Goal: Task Accomplishment & Management: Use online tool/utility

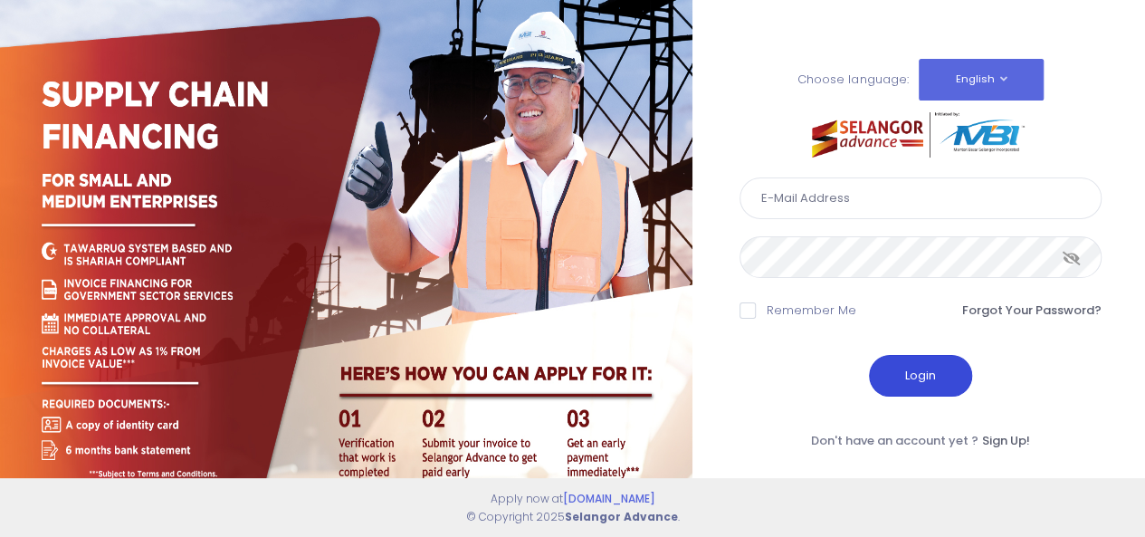
type input "rozana@edgenta.com"
click at [920, 377] on button "Login" at bounding box center [920, 376] width 103 height 42
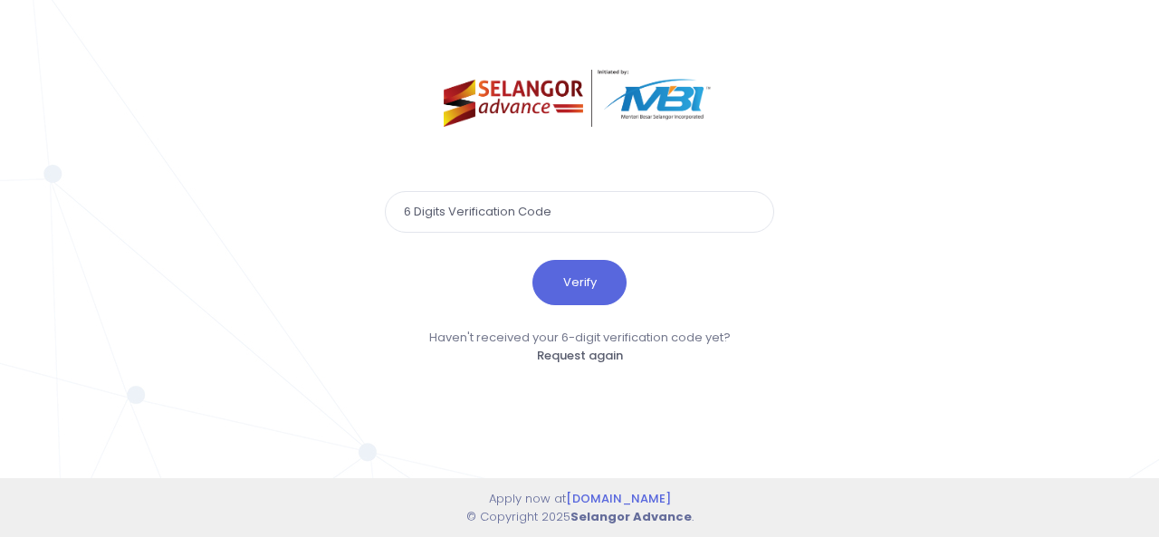
paste input "944609"
type input "944609"
click at [583, 281] on button "Verify" at bounding box center [579, 282] width 94 height 45
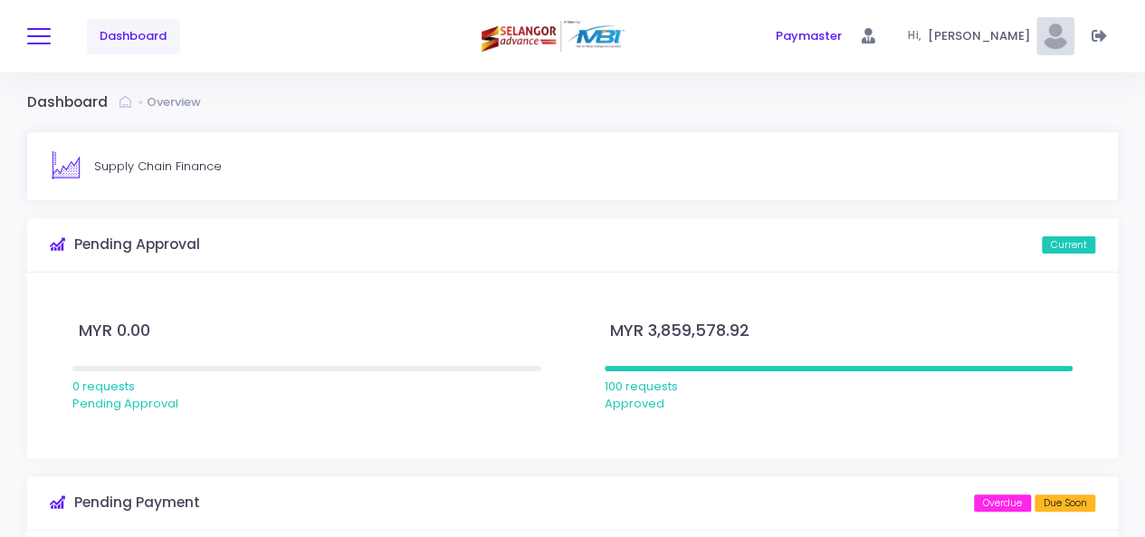
click at [34, 38] on button at bounding box center [39, 36] width 24 height 24
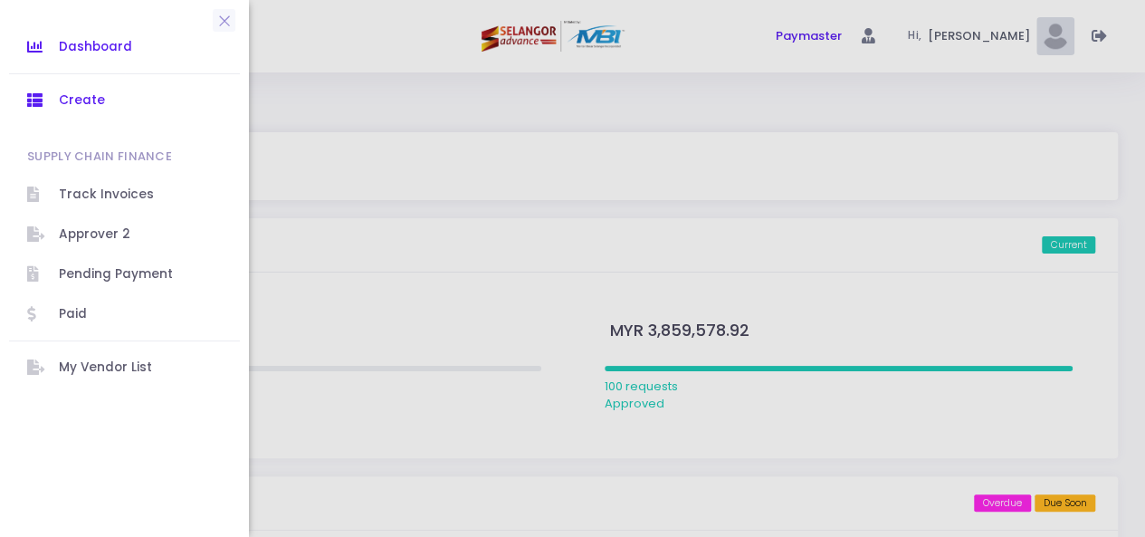
click at [81, 95] on span "Create" at bounding box center [140, 101] width 163 height 24
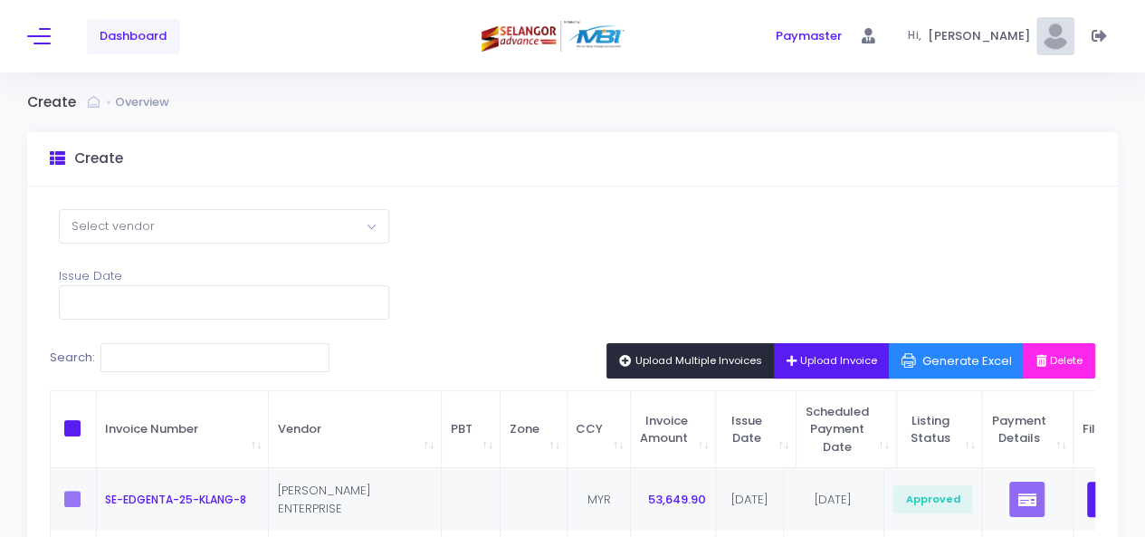
click at [698, 353] on span "Upload Multiple Invoices" at bounding box center [690, 360] width 143 height 14
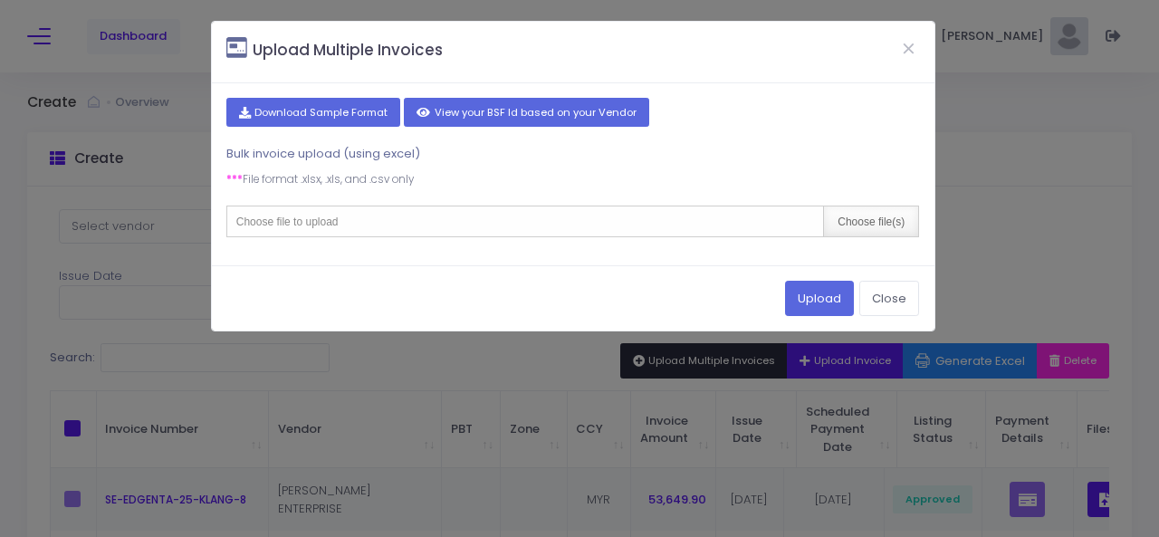
click at [892, 220] on div "Choose file(s)" at bounding box center [870, 221] width 95 height 30
type input "C:\fakepath\August 2025 invoices - KG - Copy.csv"
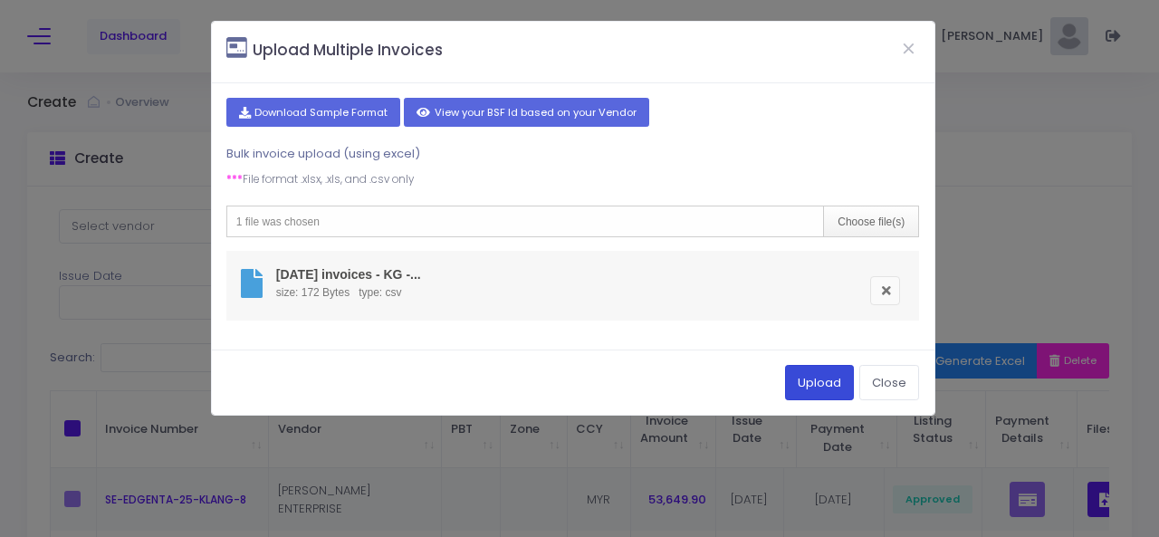
click at [809, 381] on button "Upload" at bounding box center [819, 382] width 69 height 34
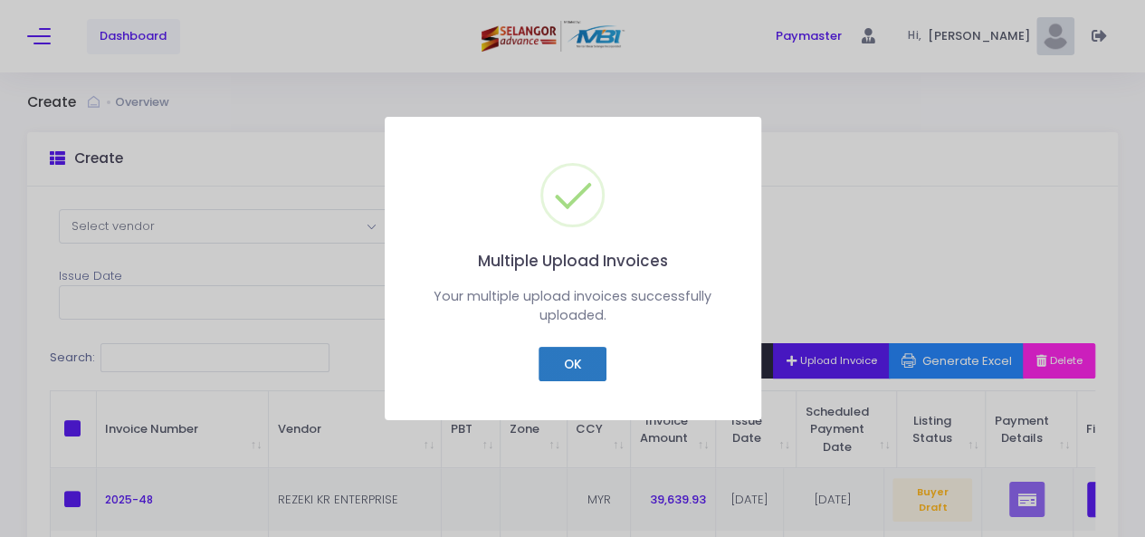
click at [587, 370] on button "OK" at bounding box center [573, 364] width 68 height 34
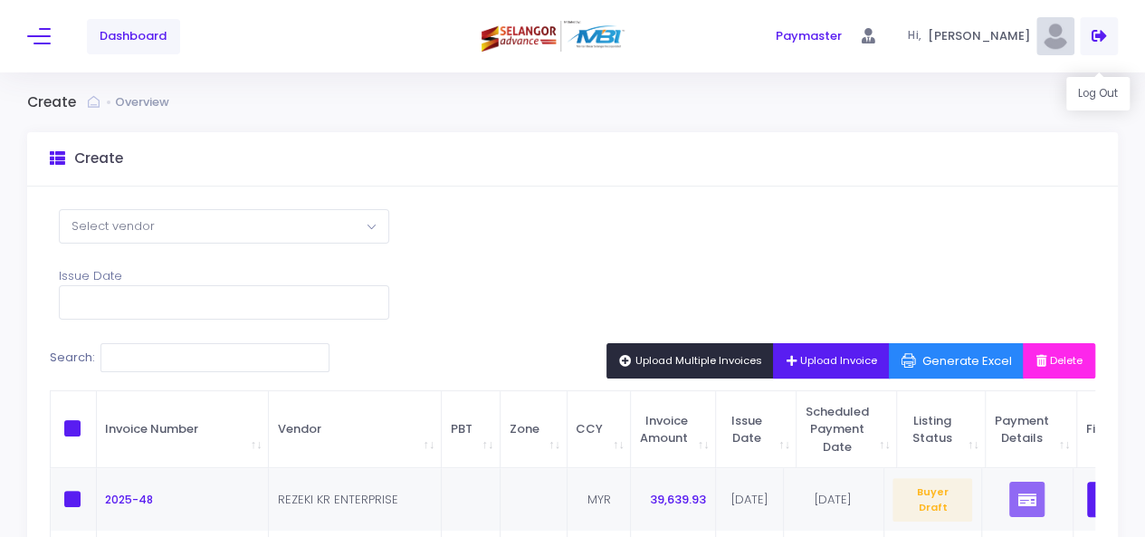
click at [1095, 36] on icon at bounding box center [1099, 36] width 15 height 0
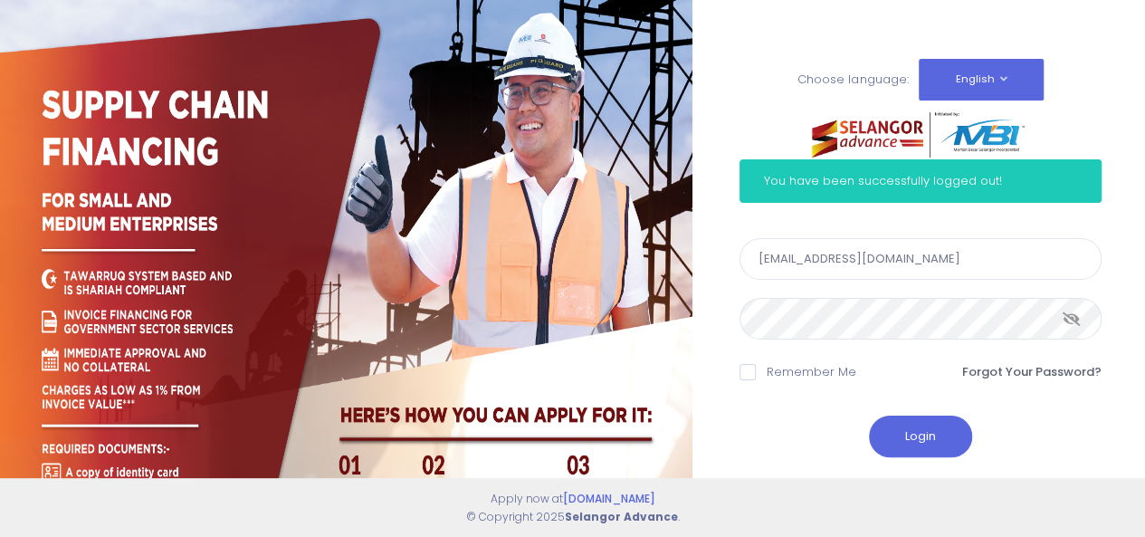
click at [794, 259] on input "[EMAIL_ADDRESS][DOMAIN_NAME]" at bounding box center [920, 259] width 362 height 42
type input "[EMAIL_ADDRESS][DOMAIN_NAME]"
click at [1069, 319] on icon at bounding box center [1072, 319] width 18 height 0
click at [1073, 319] on icon at bounding box center [1072, 319] width 16 height 0
click at [918, 429] on button "Login" at bounding box center [920, 436] width 103 height 42
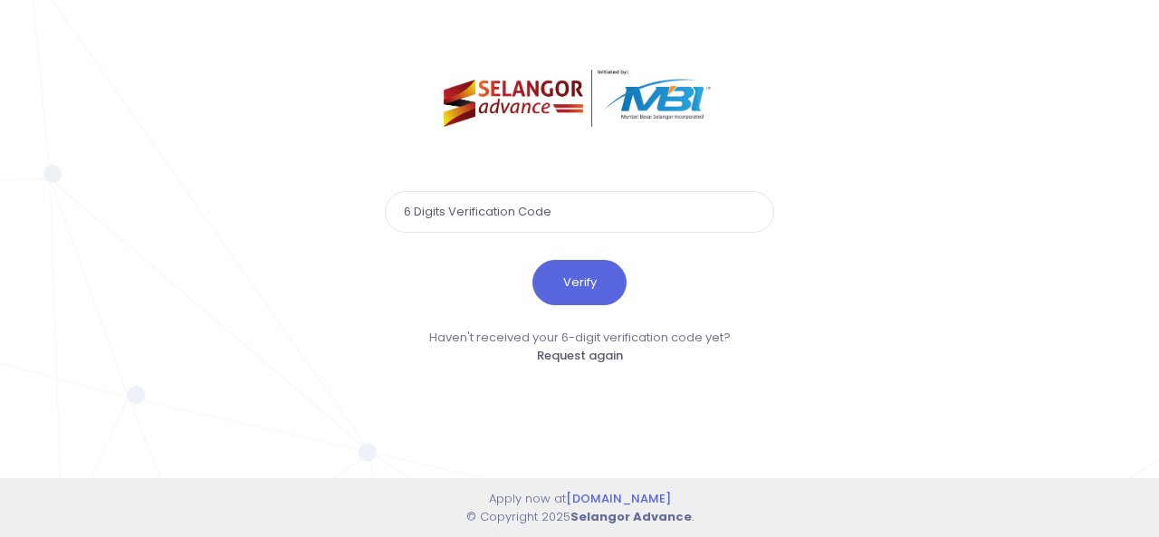
drag, startPoint x: 520, startPoint y: 214, endPoint x: 565, endPoint y: 192, distance: 50.2
click at [520, 213] on input "text" at bounding box center [579, 212] width 389 height 42
type input "534060"
click at [569, 285] on button "Verify" at bounding box center [579, 282] width 94 height 45
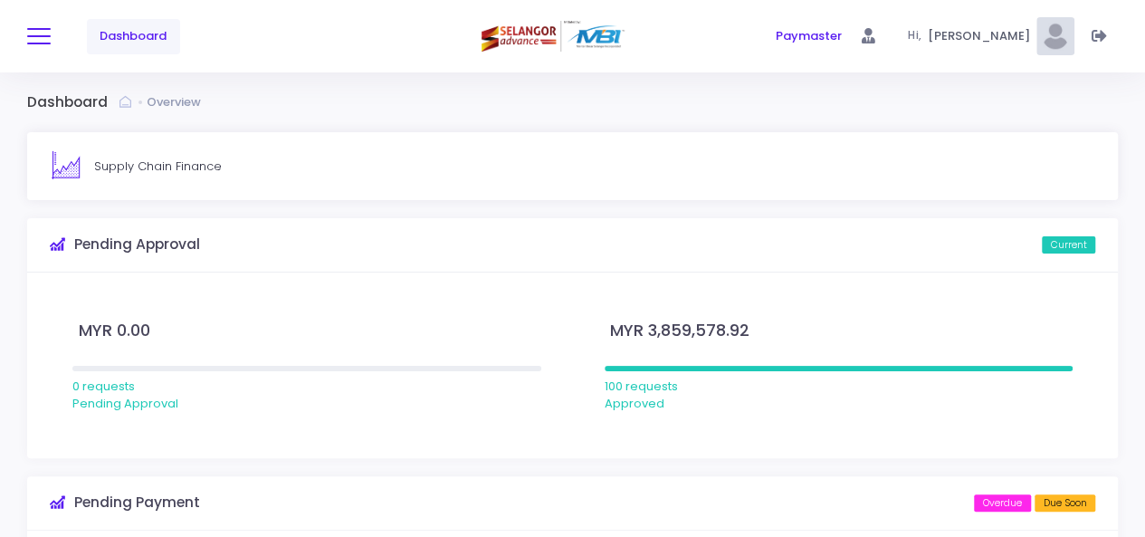
click at [39, 37] on button at bounding box center [39, 36] width 24 height 24
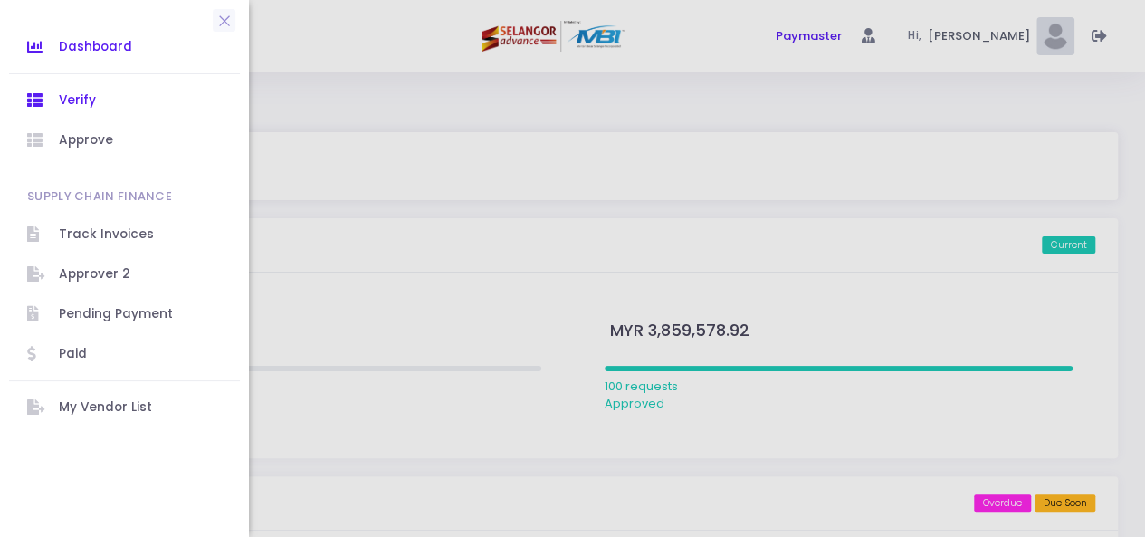
click at [109, 100] on span "Verify" at bounding box center [140, 101] width 163 height 24
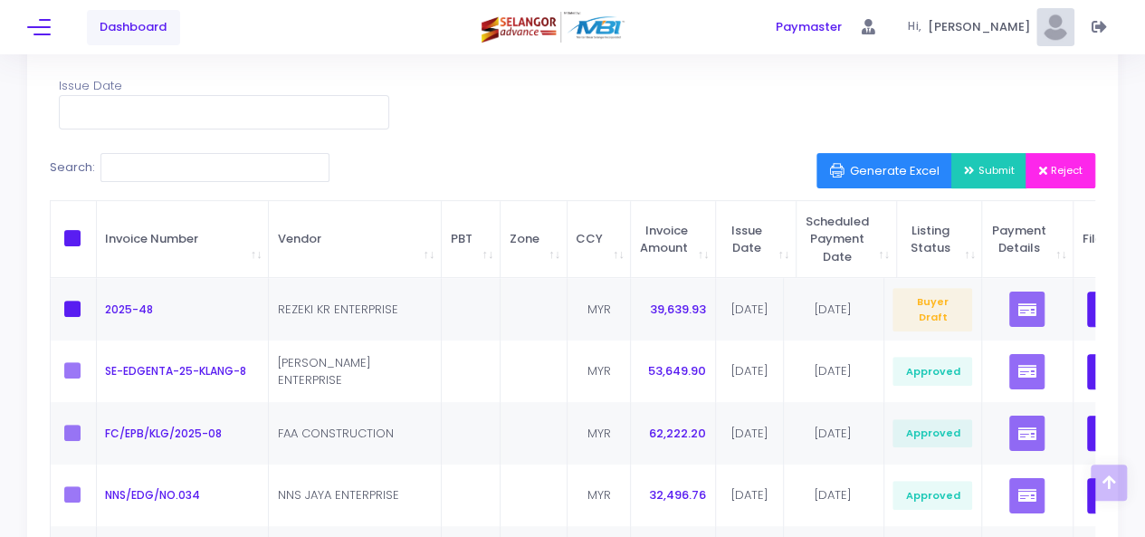
scroll to position [177, 0]
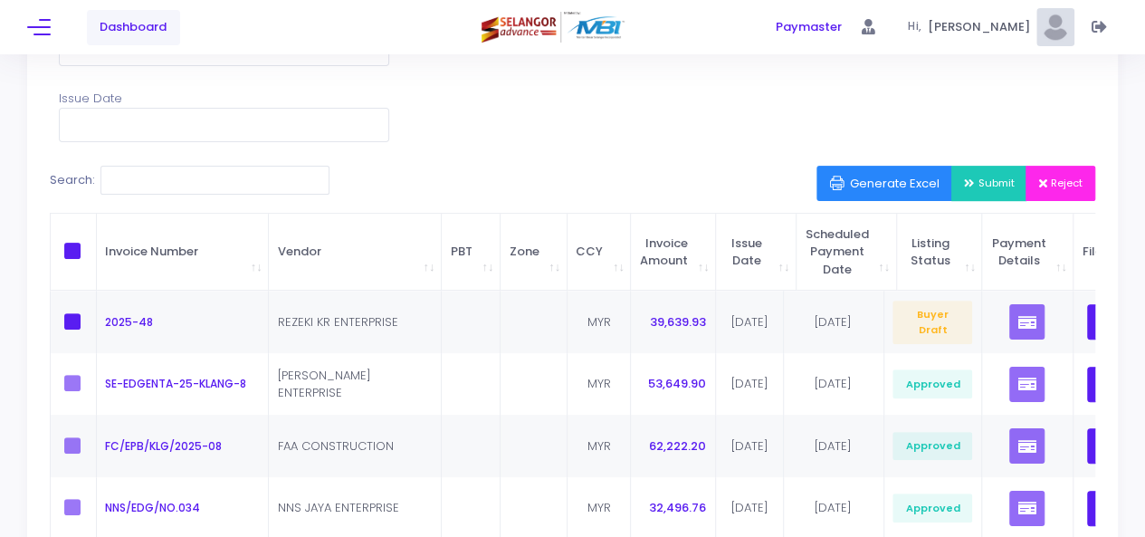
click at [72, 249] on span at bounding box center [72, 251] width 16 height 16
click at [91, 249] on input "checkbox" at bounding box center [97, 249] width 12 height 12
checkbox input "true"
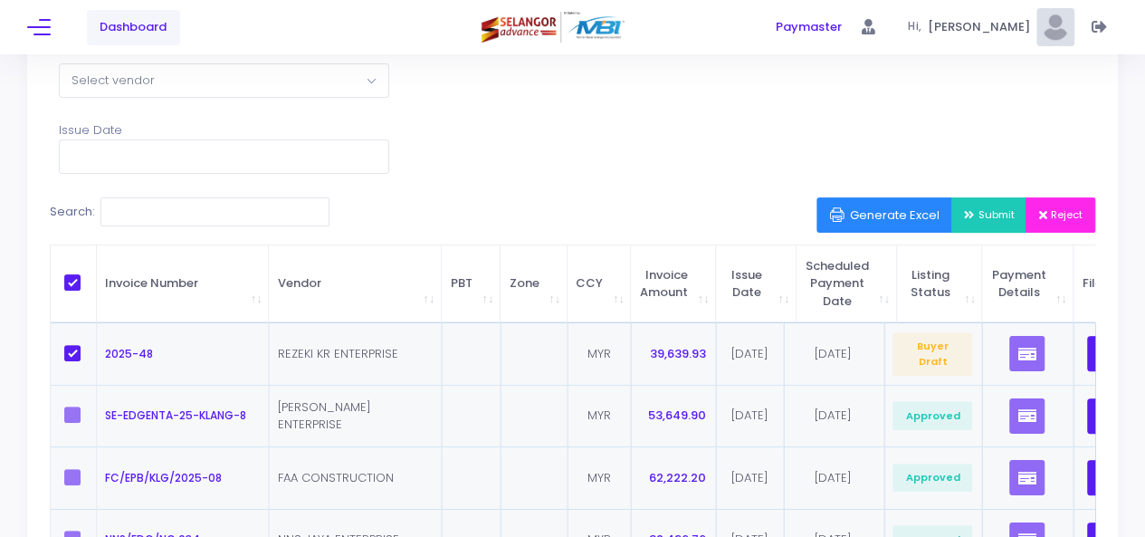
scroll to position [144, 0]
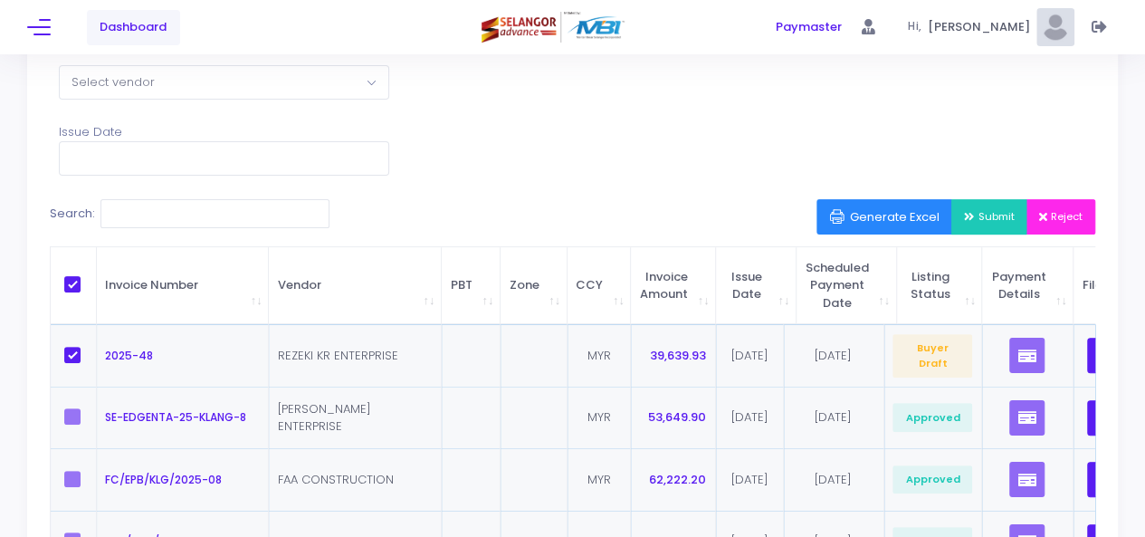
click at [983, 210] on span "Submit" at bounding box center [989, 216] width 51 height 14
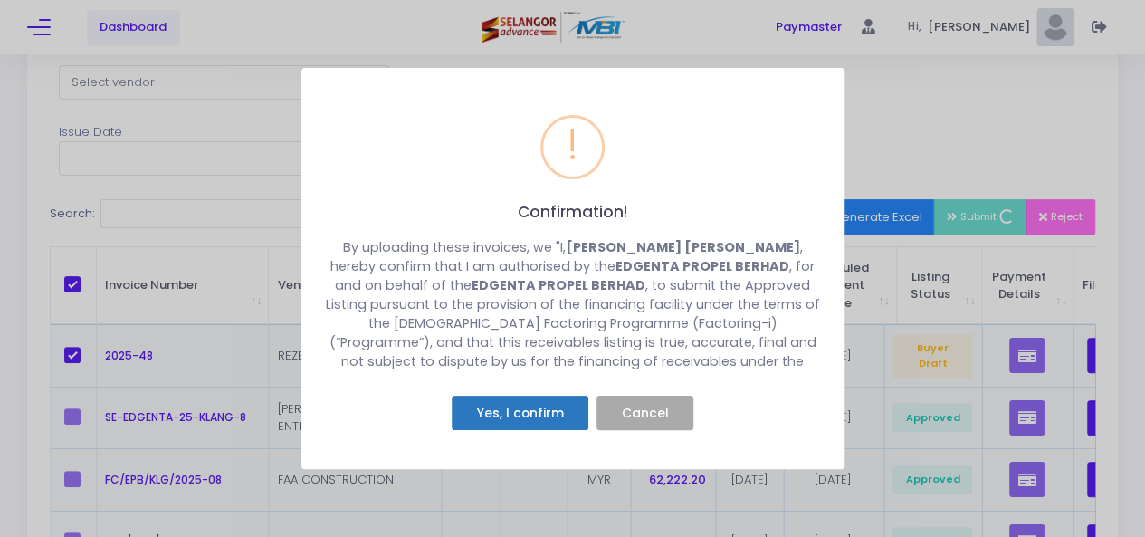
click at [510, 409] on button "Yes, I confirm" at bounding box center [520, 413] width 137 height 34
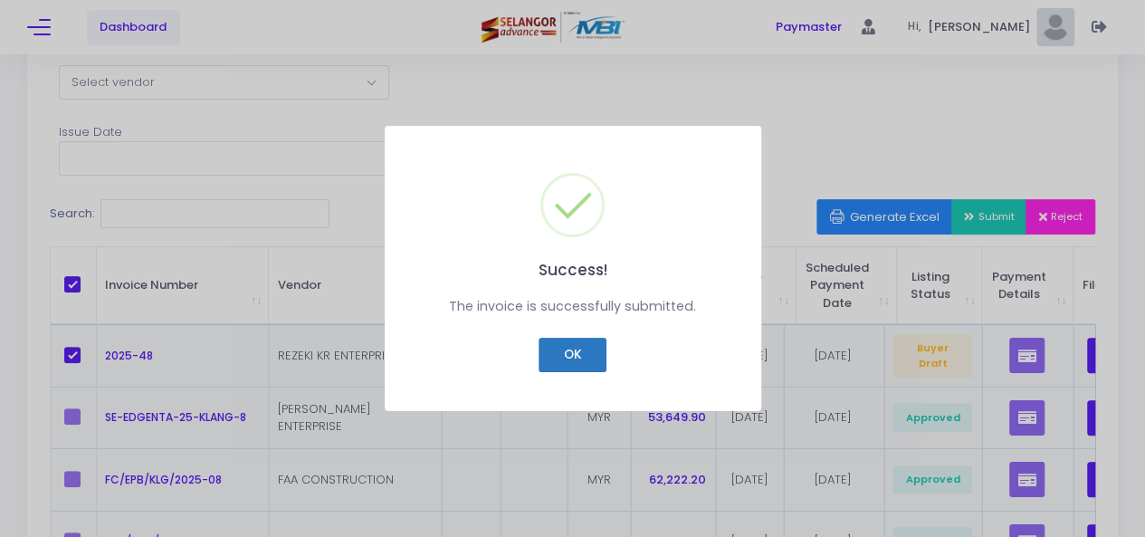
click at [582, 354] on button "OK" at bounding box center [573, 355] width 68 height 34
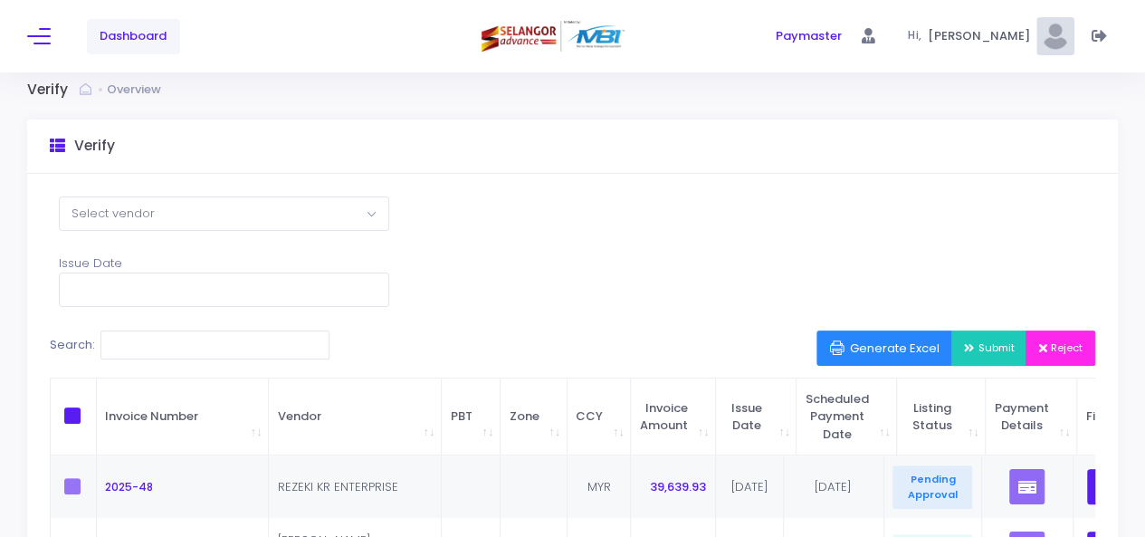
scroll to position [0, 0]
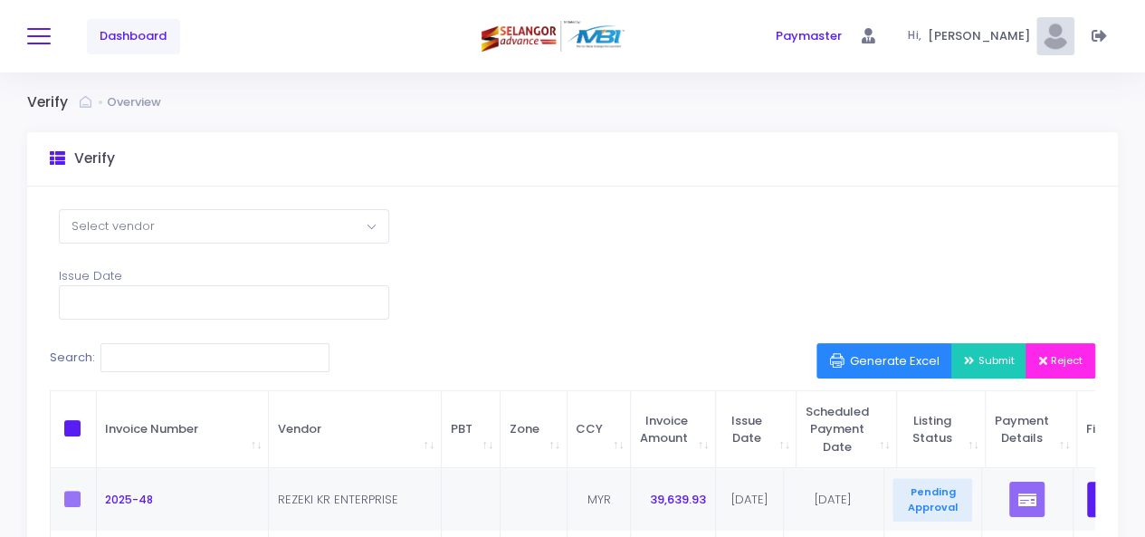
click at [37, 35] on span at bounding box center [39, 36] width 24 height 2
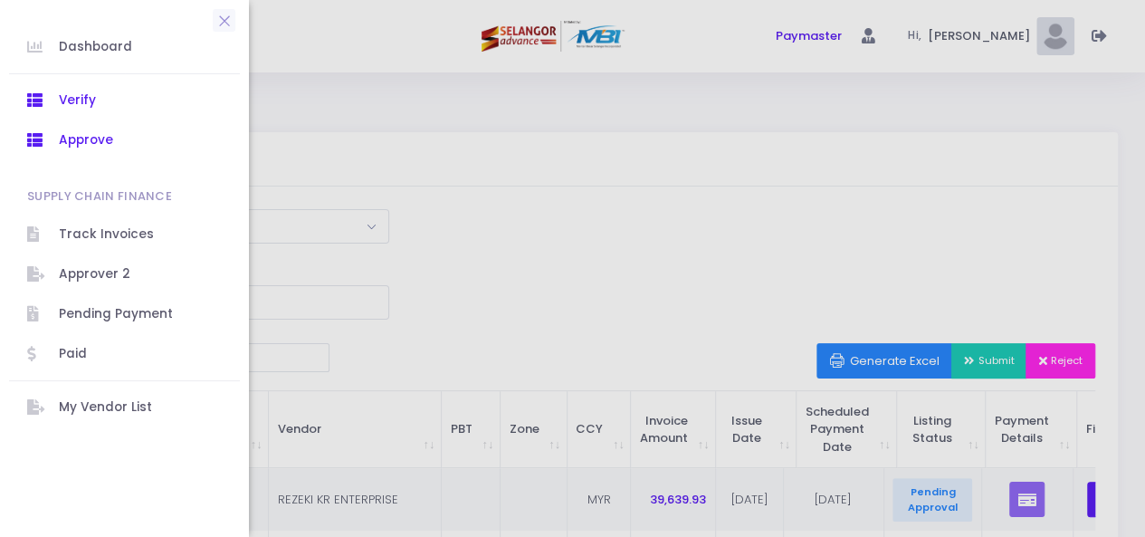
click at [104, 142] on span "Approve" at bounding box center [140, 141] width 163 height 24
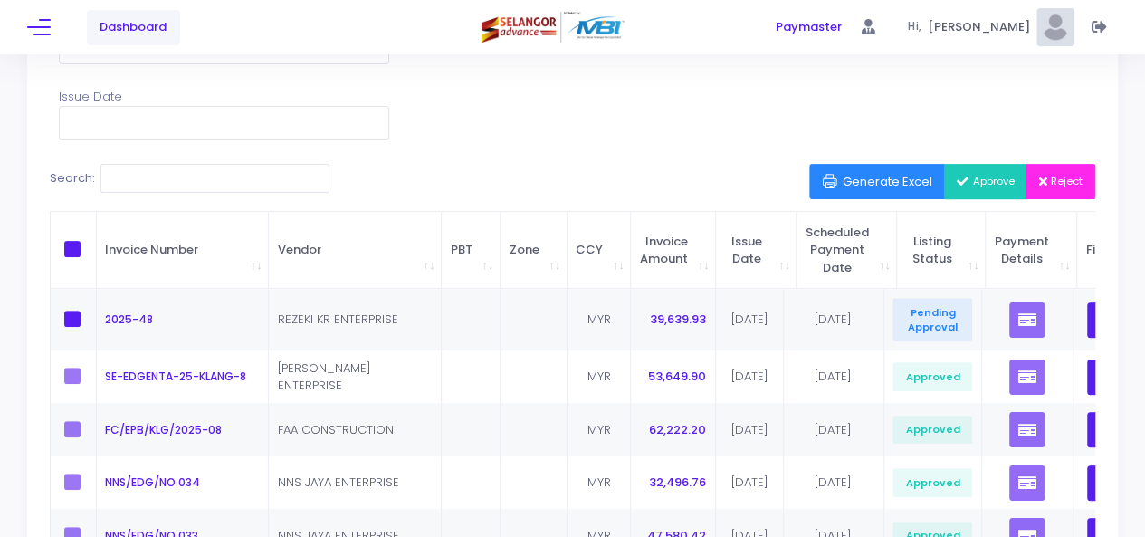
scroll to position [209, 0]
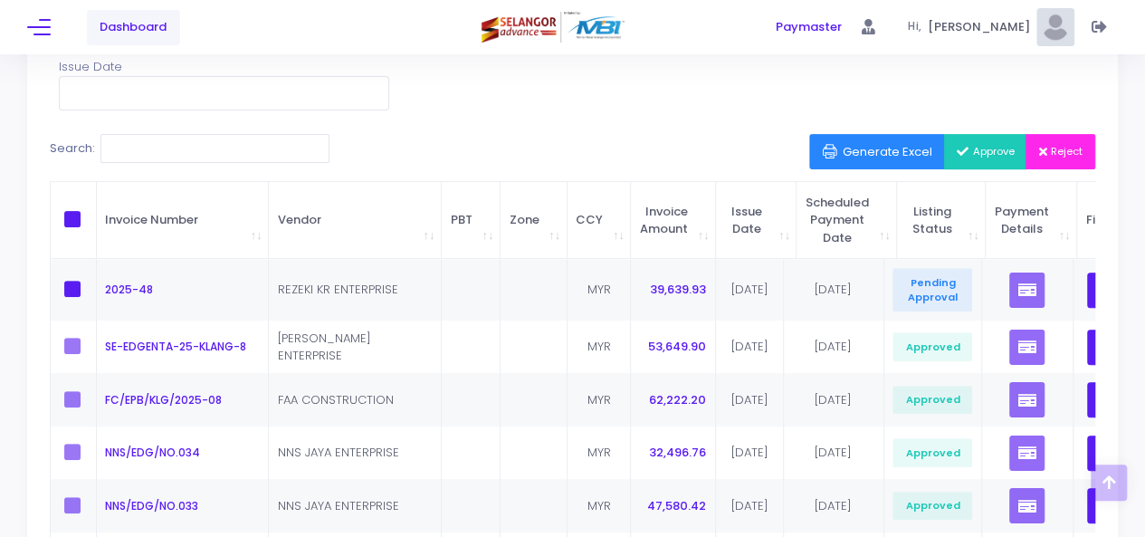
click at [74, 217] on span at bounding box center [72, 219] width 16 height 16
click at [91, 217] on input "checkbox" at bounding box center [97, 217] width 12 height 12
checkbox input "true"
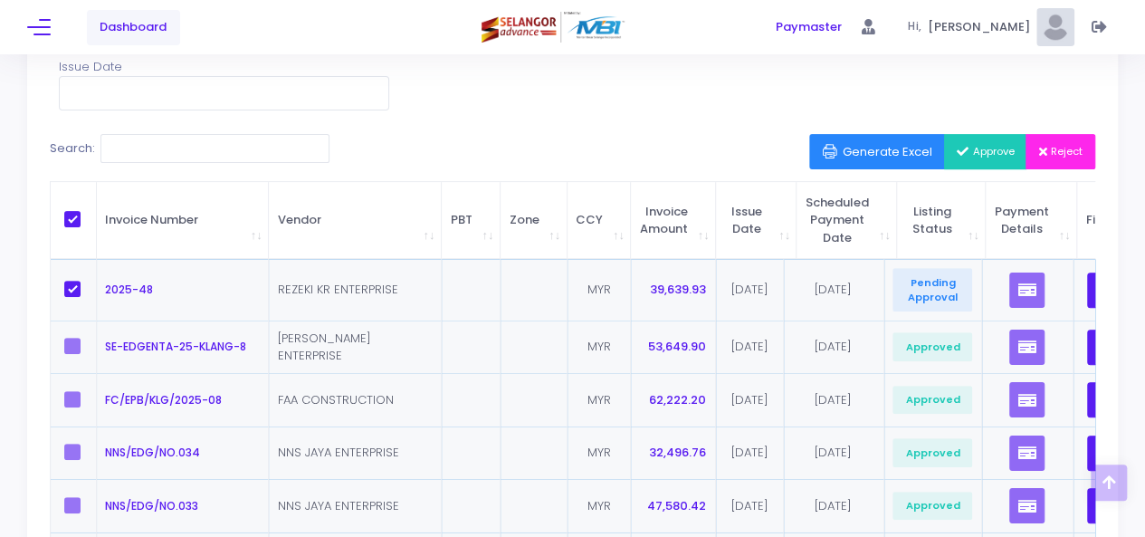
checkbox input "true"
click at [979, 151] on span "Approve" at bounding box center [986, 151] width 58 height 14
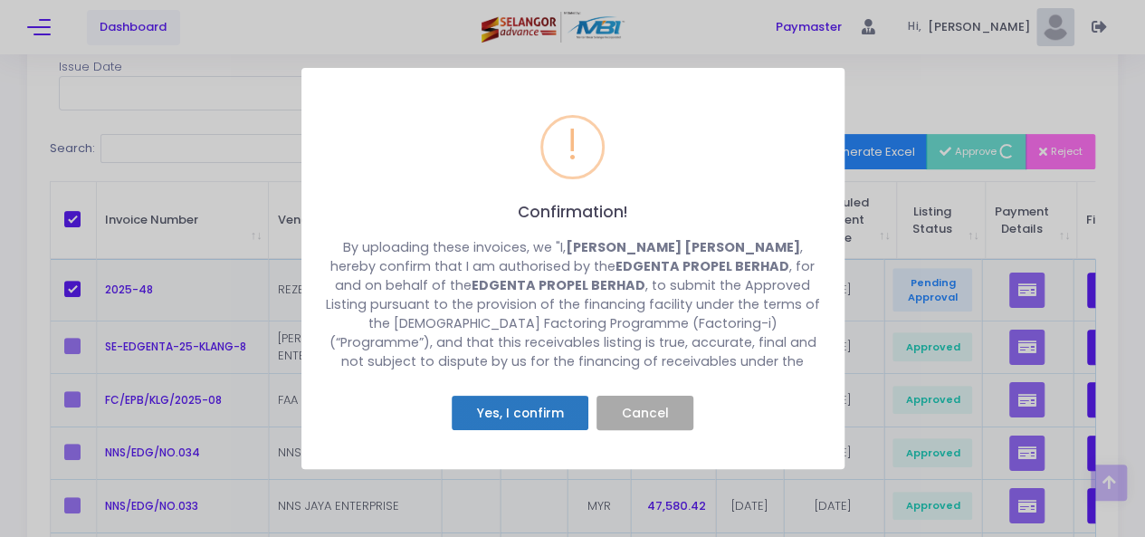
click at [510, 410] on button "Yes, I confirm" at bounding box center [520, 413] width 137 height 34
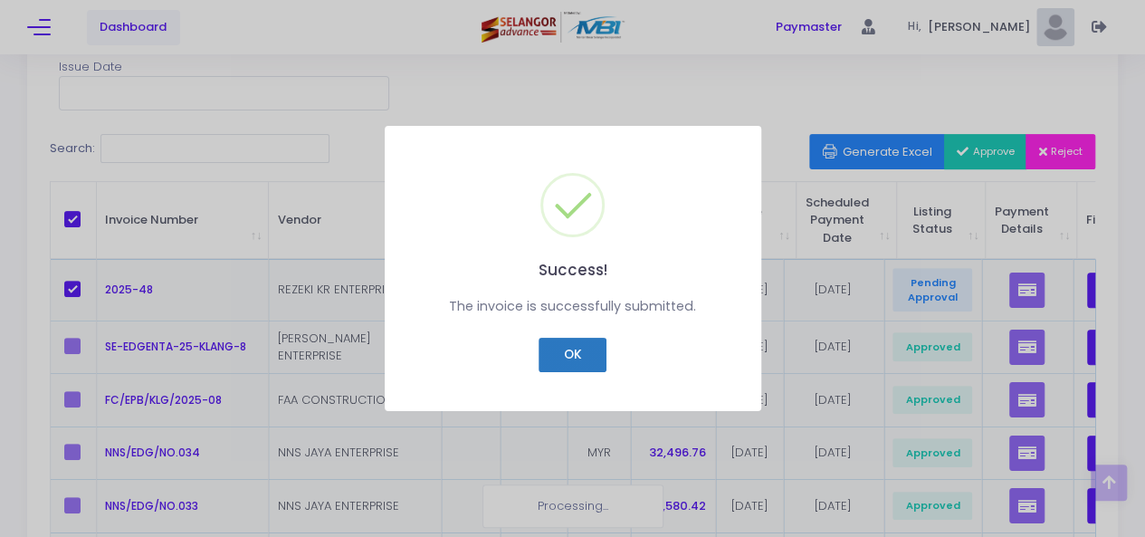
click at [566, 354] on button "OK" at bounding box center [573, 355] width 68 height 34
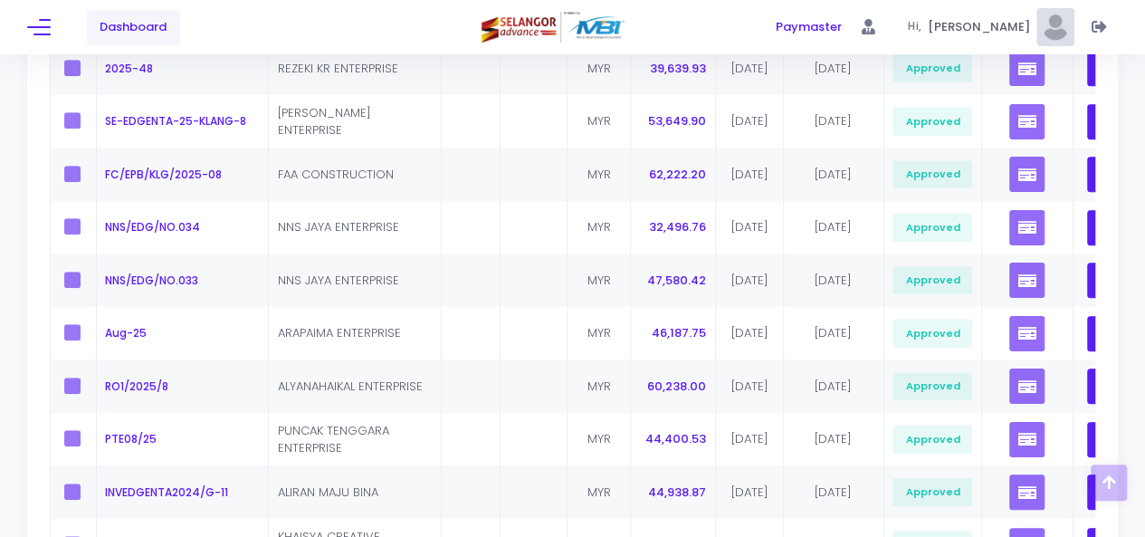
scroll to position [0, 0]
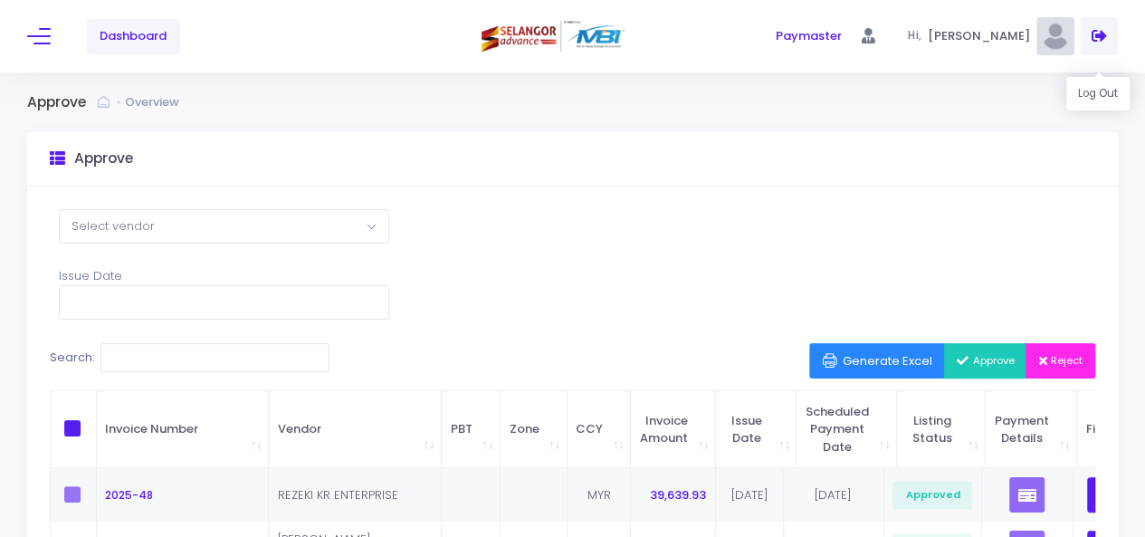
click at [1099, 36] on icon at bounding box center [1099, 36] width 15 height 0
